Goal: Task Accomplishment & Management: Use online tool/utility

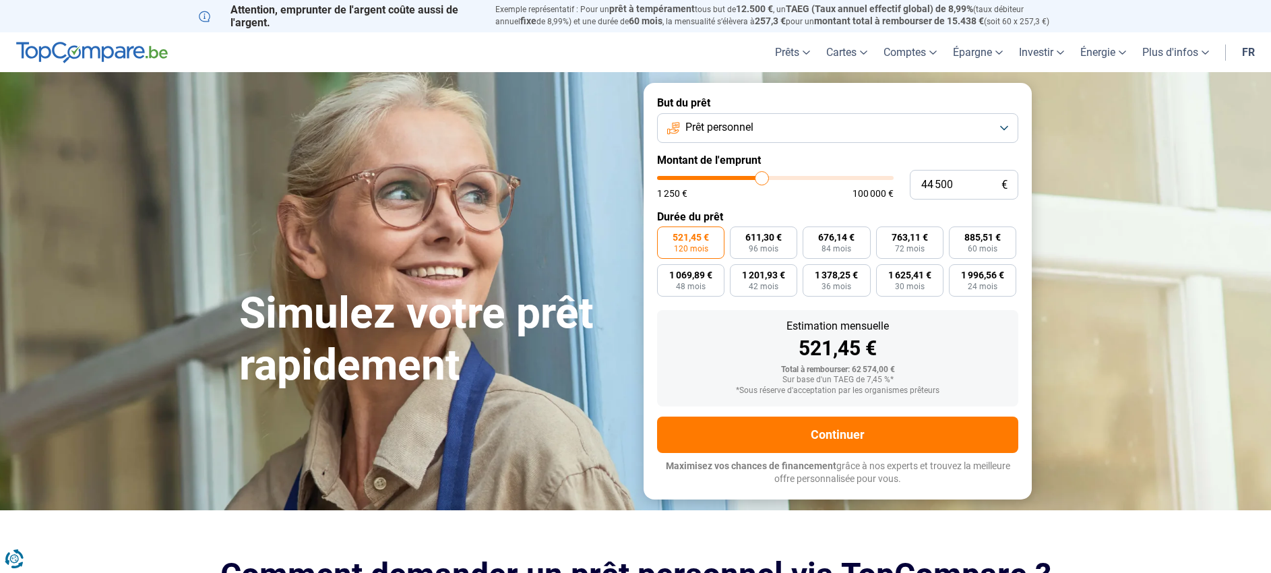
type input "51 250"
type input "51250"
click at [777, 179] on input "range" at bounding box center [775, 178] width 237 height 4
type input "57 250"
type input "57250"
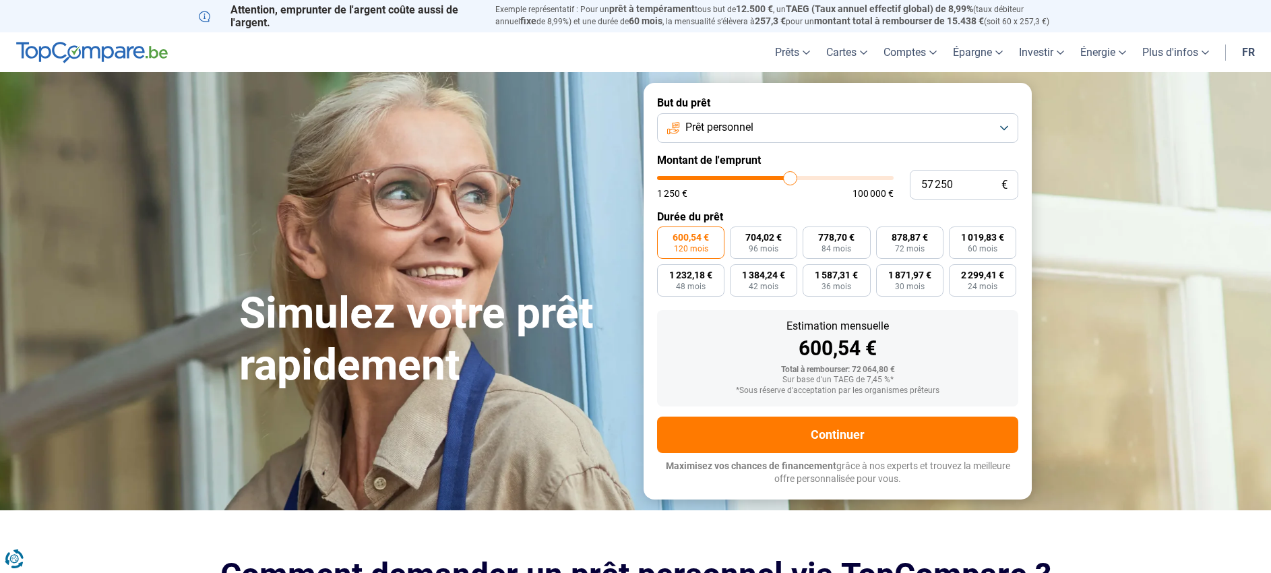
click at [791, 177] on input "range" at bounding box center [775, 178] width 237 height 4
type input "61 000"
type input "61000"
click at [799, 177] on input "range" at bounding box center [775, 178] width 237 height 4
click at [994, 131] on button "Prêt personnel" at bounding box center [837, 128] width 361 height 30
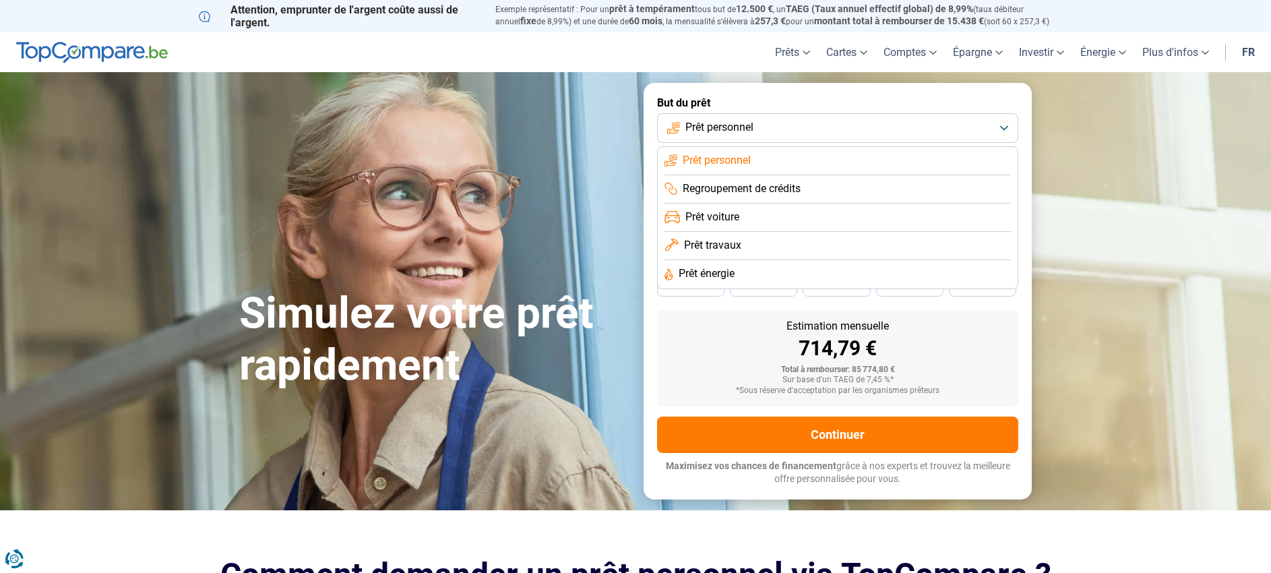
click at [739, 216] on span "Prêt voiture" at bounding box center [713, 217] width 54 height 15
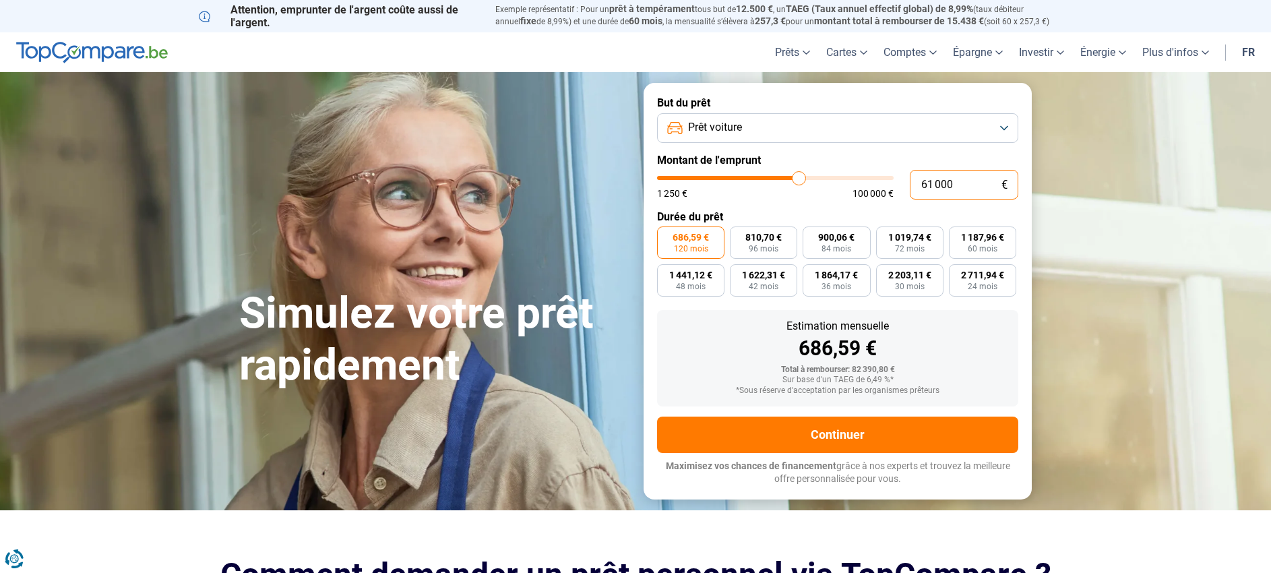
click at [932, 183] on input "61 000" at bounding box center [964, 185] width 109 height 30
type input "6 000"
type input "6000"
type input "60 000"
type input "60000"
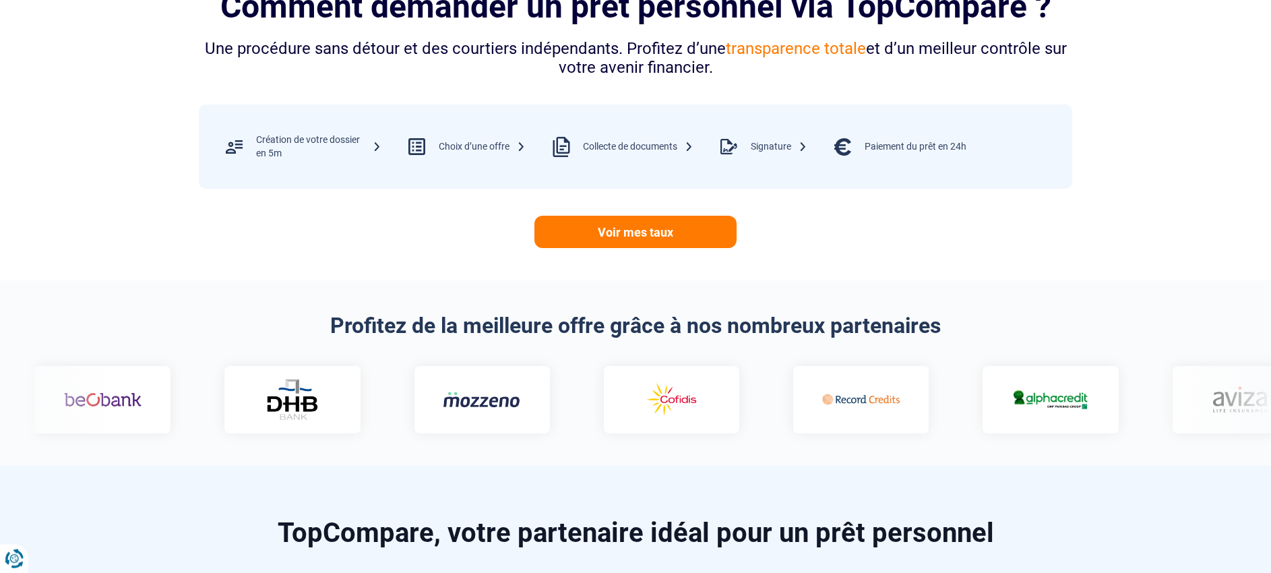
scroll to position [825, 0]
